Goal: Understand process/instructions: Understand process/instructions

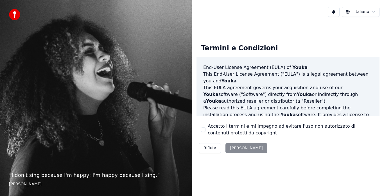
click at [232, 148] on div "Rifiuta [PERSON_NAME]" at bounding box center [233, 148] width 73 height 15
click at [235, 148] on div "Rifiuta [PERSON_NAME]" at bounding box center [233, 148] width 73 height 15
click at [237, 146] on div "Rifiuta [PERSON_NAME]" at bounding box center [233, 148] width 73 height 15
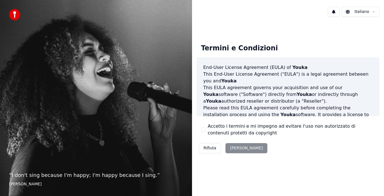
click at [230, 148] on div "Rifiuta [PERSON_NAME]" at bounding box center [233, 148] width 73 height 15
click at [208, 150] on button "Rifiuta" at bounding box center [210, 148] width 22 height 10
click at [232, 148] on div "Rifiuta [PERSON_NAME]" at bounding box center [233, 148] width 73 height 15
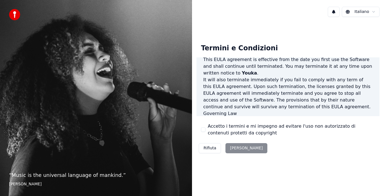
scroll to position [387, 0]
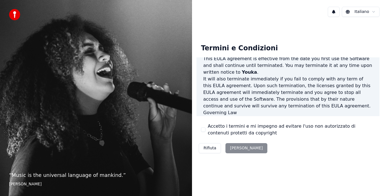
click at [282, 116] on p "This [PERSON_NAME] agreement, and any dispute arising out of or in connection w…" at bounding box center [288, 126] width 170 height 20
click at [234, 146] on div "Rifiuta [PERSON_NAME]" at bounding box center [233, 148] width 73 height 15
click at [235, 147] on div "Rifiuta [PERSON_NAME]" at bounding box center [233, 148] width 73 height 15
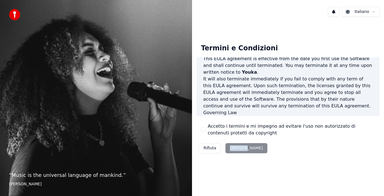
click at [235, 147] on div "Rifiuta [PERSON_NAME]" at bounding box center [233, 148] width 73 height 15
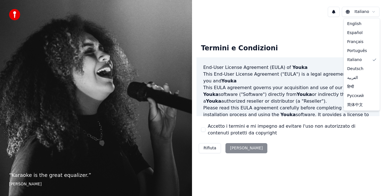
click at [357, 11] on html "“ Karaoke is the great equalizer. ” [PERSON_NAME] Termini e Condizioni End-User…" at bounding box center [192, 98] width 384 height 196
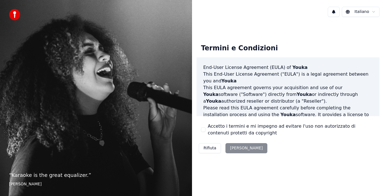
click at [357, 11] on html "“ Karaoke is the great equalizer. ” Aisha Tyler Italiano Termini e Condizioni E…" at bounding box center [192, 98] width 384 height 196
click at [234, 151] on div "Rifiuta [PERSON_NAME]" at bounding box center [233, 148] width 73 height 15
click at [234, 148] on div "Rifiuta [PERSON_NAME]" at bounding box center [233, 148] width 73 height 15
click at [208, 148] on button "Rifiuta" at bounding box center [210, 148] width 22 height 10
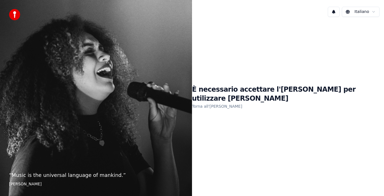
click at [234, 102] on link "Torna all'EULA" at bounding box center [217, 106] width 50 height 9
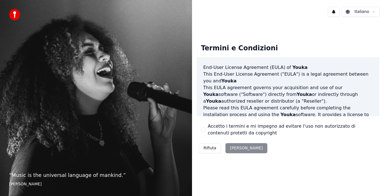
click at [233, 148] on div "Rifiuta [PERSON_NAME]" at bounding box center [233, 148] width 73 height 15
click at [232, 153] on div "Rifiuta [PERSON_NAME]" at bounding box center [233, 148] width 73 height 15
click at [236, 147] on div "Rifiuta [PERSON_NAME]" at bounding box center [233, 148] width 73 height 15
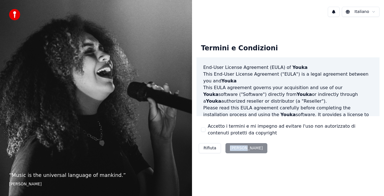
click at [236, 147] on div "Rifiuta [PERSON_NAME]" at bounding box center [233, 148] width 73 height 15
click at [239, 148] on div "Rifiuta [PERSON_NAME]" at bounding box center [233, 148] width 73 height 15
click at [245, 148] on div "Rifiuta [PERSON_NAME]" at bounding box center [233, 148] width 73 height 15
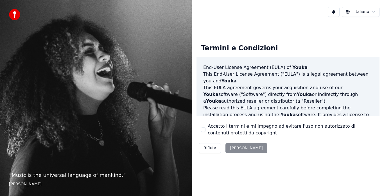
click at [227, 149] on div "Rifiuta [PERSON_NAME]" at bounding box center [233, 148] width 73 height 15
